Goal: Communication & Community: Connect with others

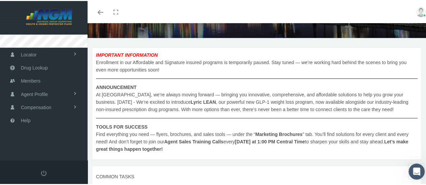
scroll to position [135, 0]
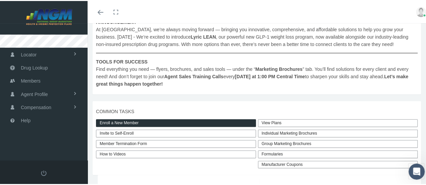
click at [122, 132] on link "Invite to Self-Enroll" at bounding box center [176, 133] width 160 height 8
type input "[URL][DOMAIN_NAME]"
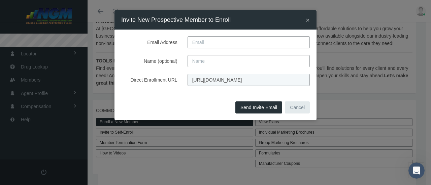
paste input "Creed"
drag, startPoint x: 222, startPoint y: 62, endPoint x: 216, endPoint y: 62, distance: 5.7
click at [217, 62] on input "Creed" at bounding box center [248, 61] width 122 height 12
type input "C"
type input "[PERSON_NAME]"
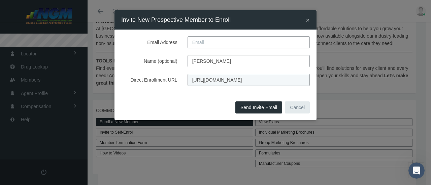
paste input "[EMAIL_ADDRESS][DOMAIN_NAME]"
click at [195, 42] on input "[EMAIL_ADDRESS][DOMAIN_NAME]" at bounding box center [248, 42] width 122 height 12
type input "[EMAIL_ADDRESS][DOMAIN_NAME]"
click at [250, 110] on button "Send Invite Email" at bounding box center [258, 108] width 47 height 12
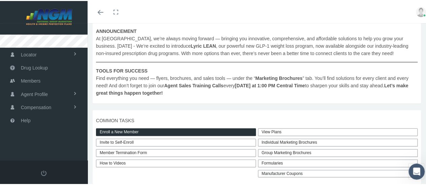
scroll to position [101, 0]
